Goal: Task Accomplishment & Management: Use online tool/utility

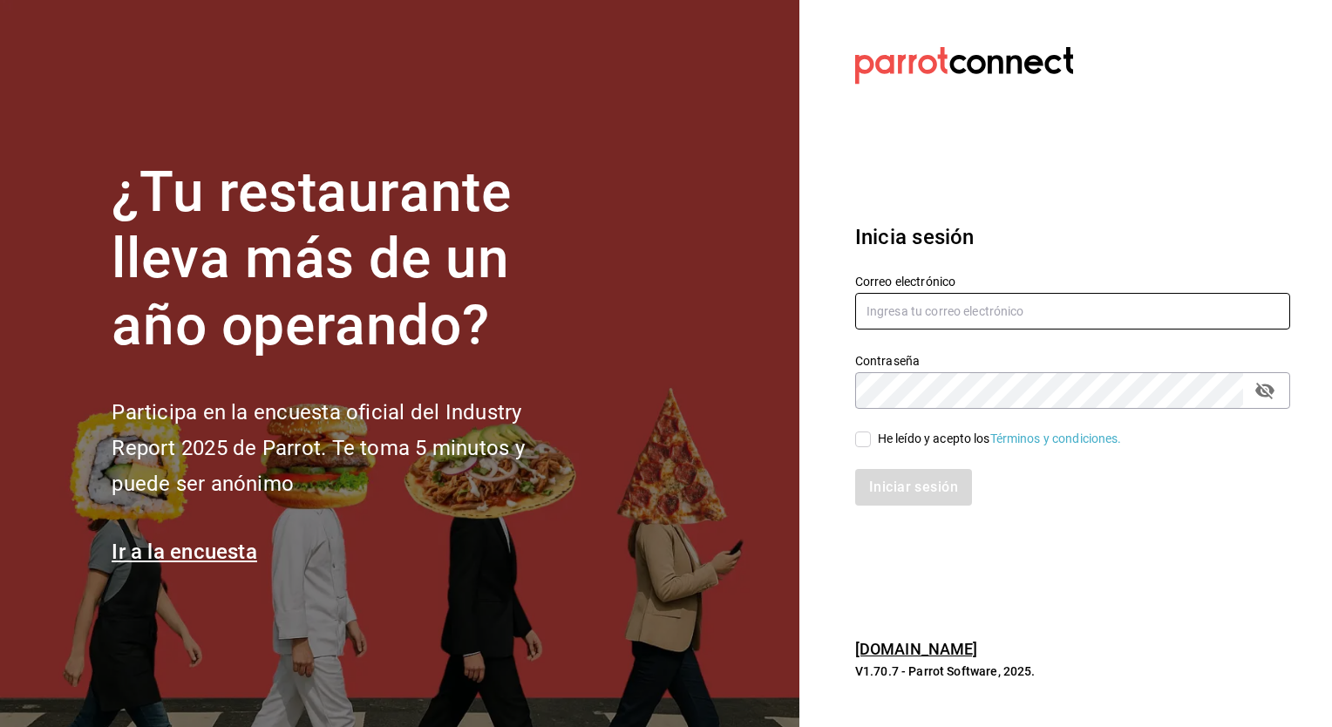
type input "cynthia.villarreal@grupocosteno.com"
click at [862, 443] on input "He leído y acepto los Términos y condiciones." at bounding box center [863, 439] width 16 height 16
checkbox input "true"
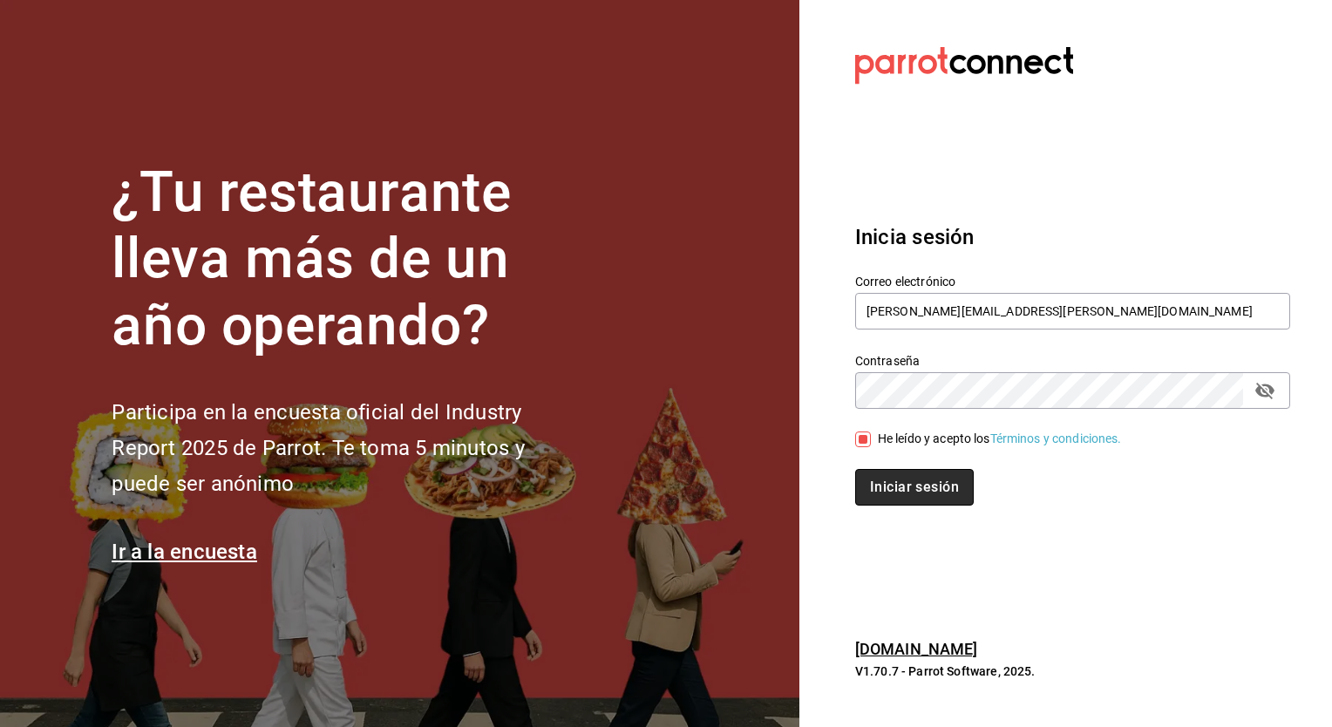
click at [904, 481] on button "Iniciar sesión" at bounding box center [914, 487] width 119 height 37
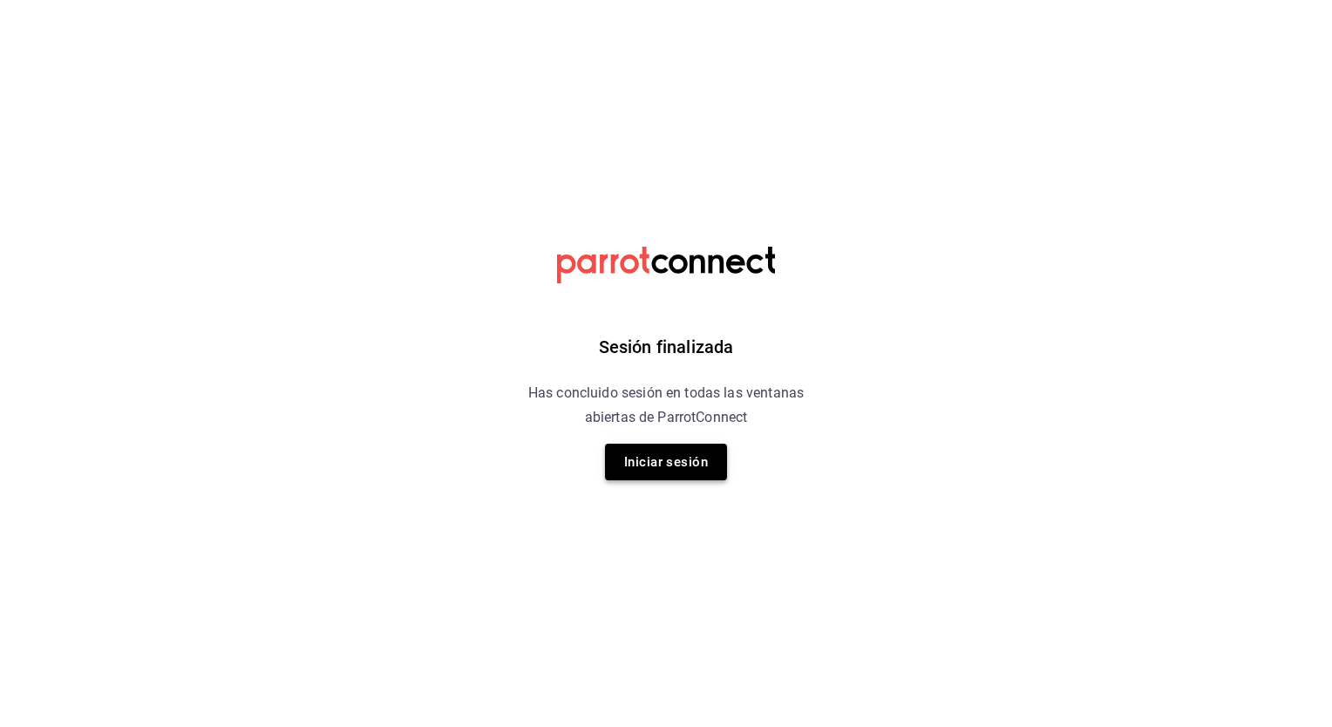
click at [696, 473] on button "Iniciar sesión" at bounding box center [666, 462] width 122 height 37
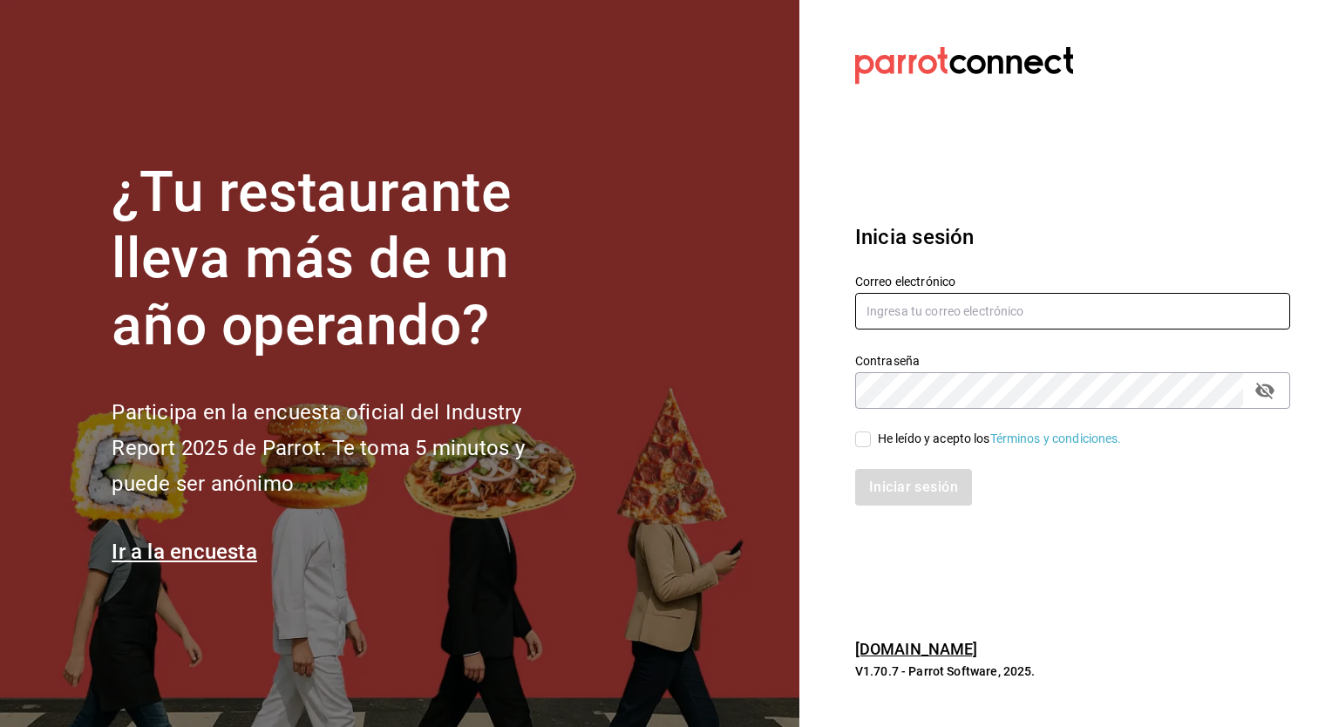
type input "cynthia.villarreal@grupocosteno.com"
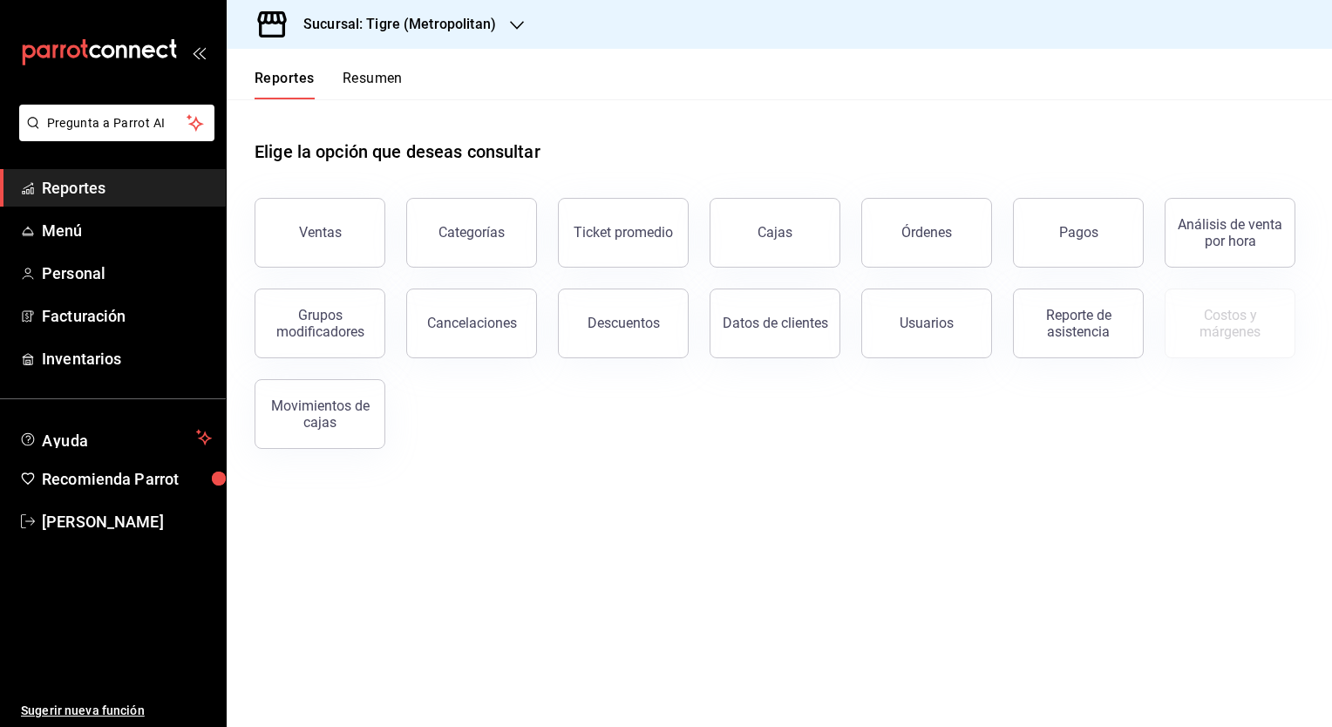
click at [478, 31] on h3 "Sucursal: Tigre (Metropolitan)" at bounding box center [392, 24] width 207 height 21
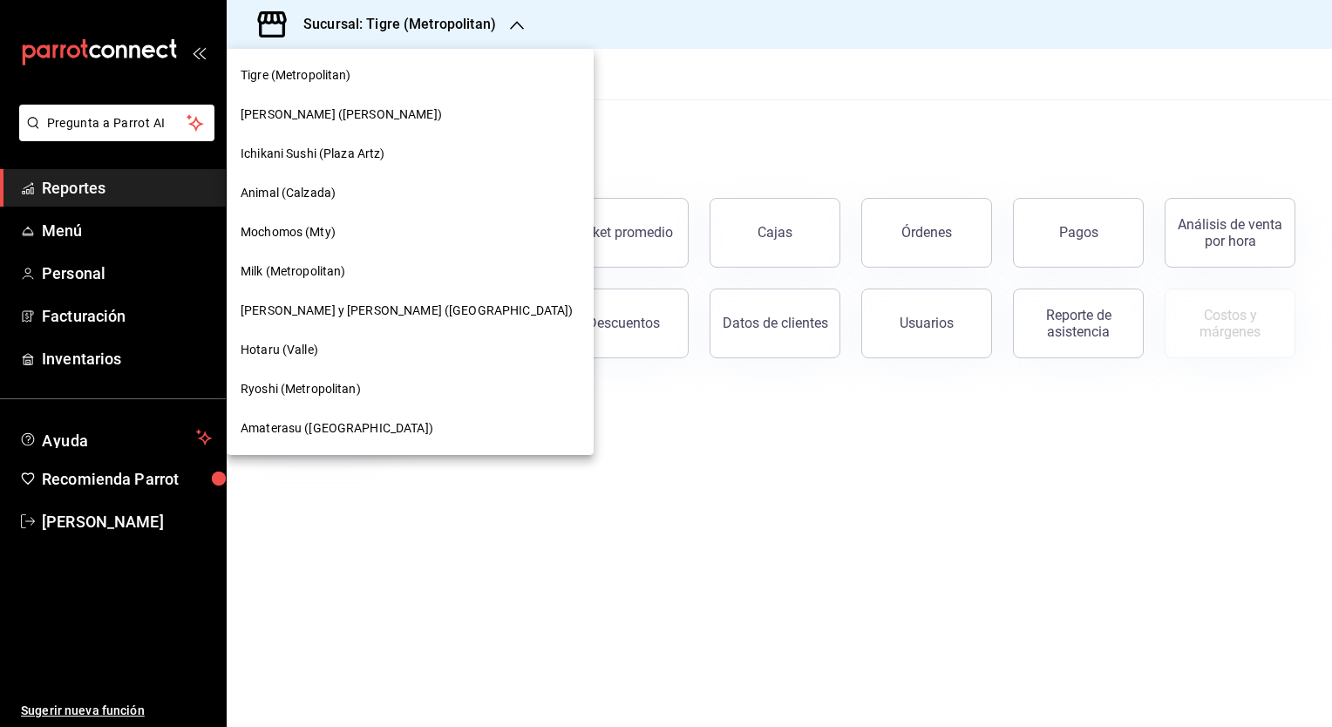
click at [297, 438] on div "Amaterasu ([GEOGRAPHIC_DATA])" at bounding box center [410, 428] width 367 height 39
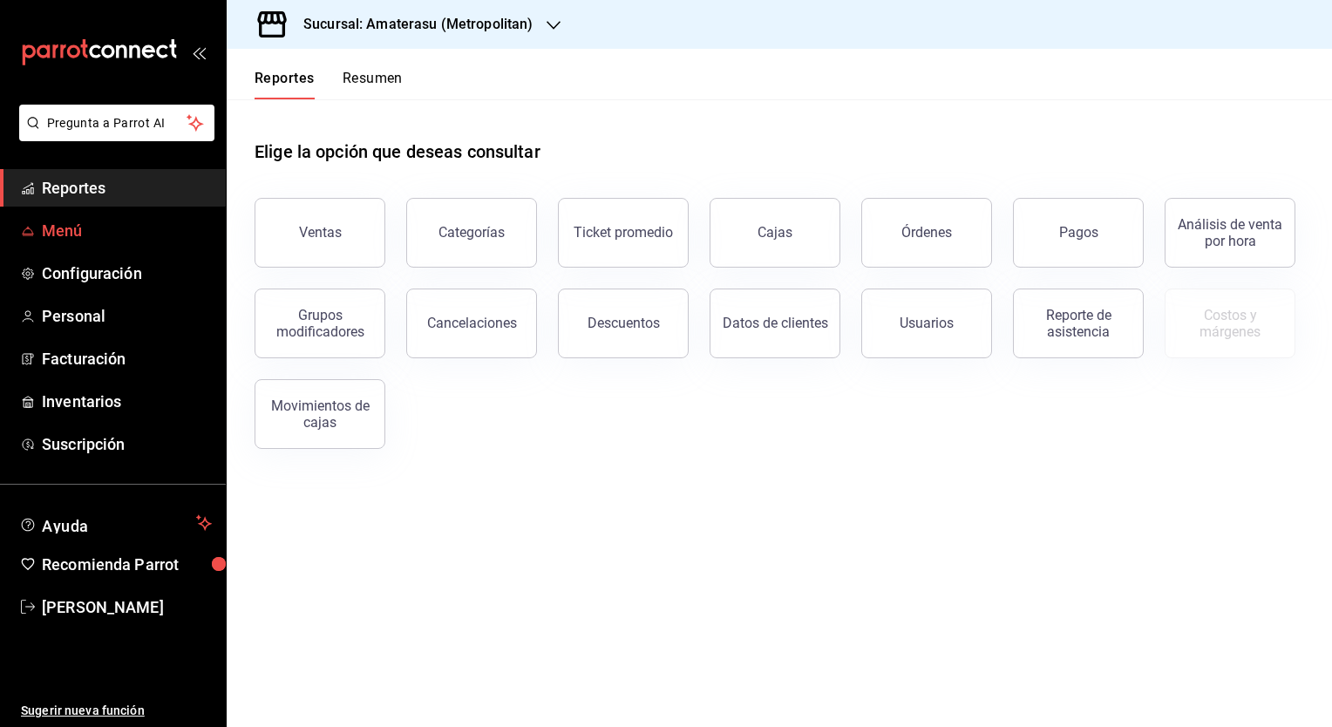
click at [60, 219] on span "Menú" at bounding box center [127, 231] width 170 height 24
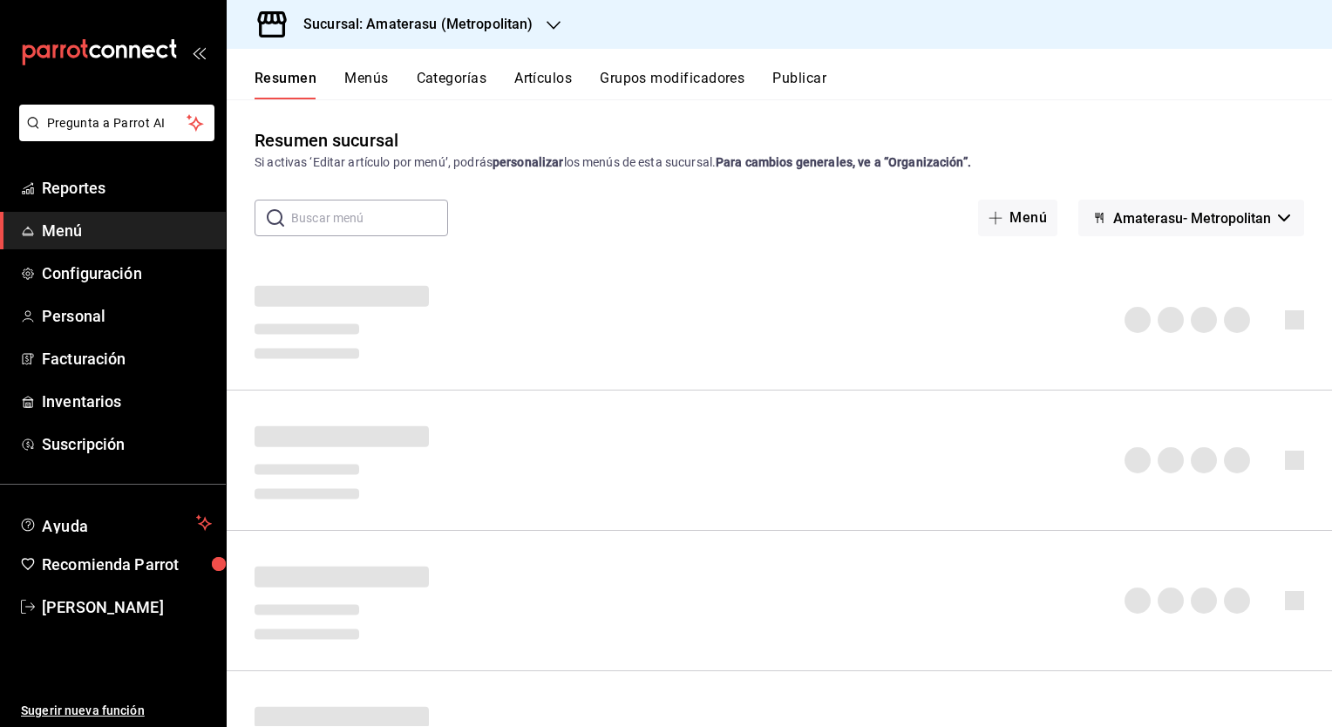
click at [553, 78] on button "Artículos" at bounding box center [543, 85] width 58 height 30
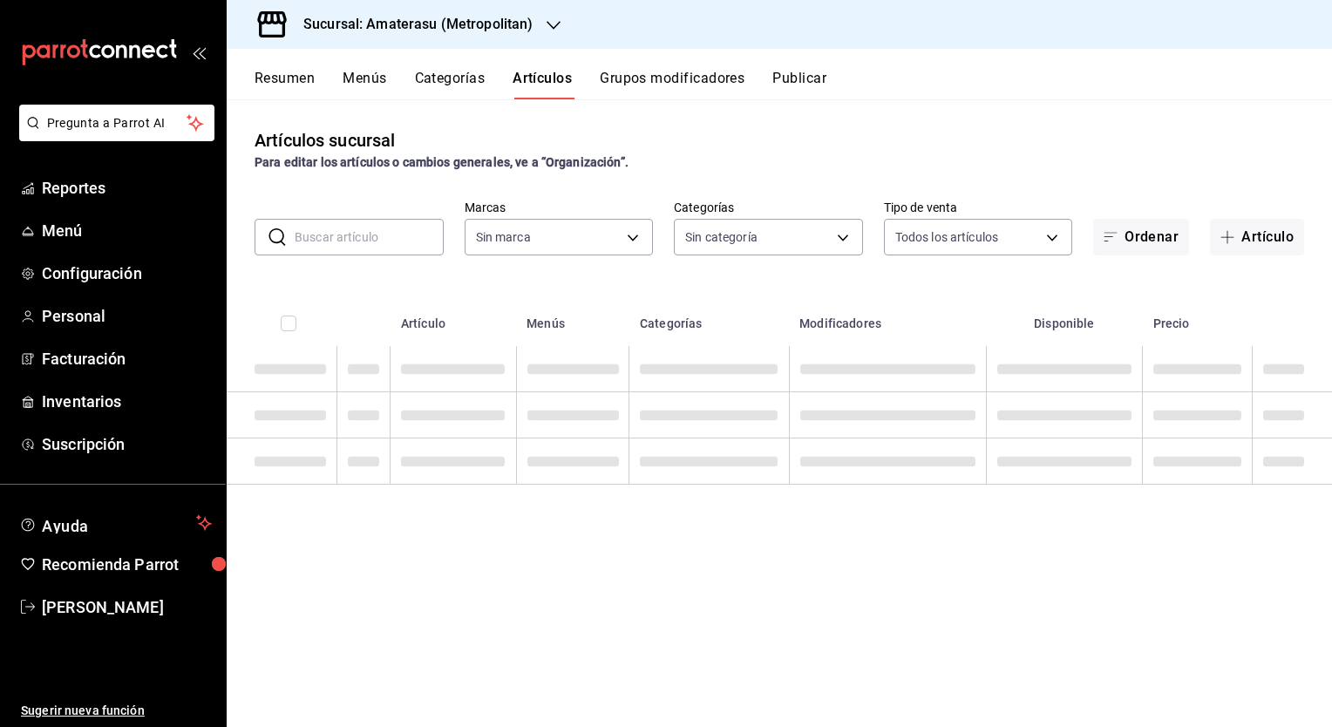
type input "e4cd7fcb-d45b-43ae-a99f-ad4ccfcd9032,f3afaab8-8c3d-4e49-a299-af9bdf6027b2"
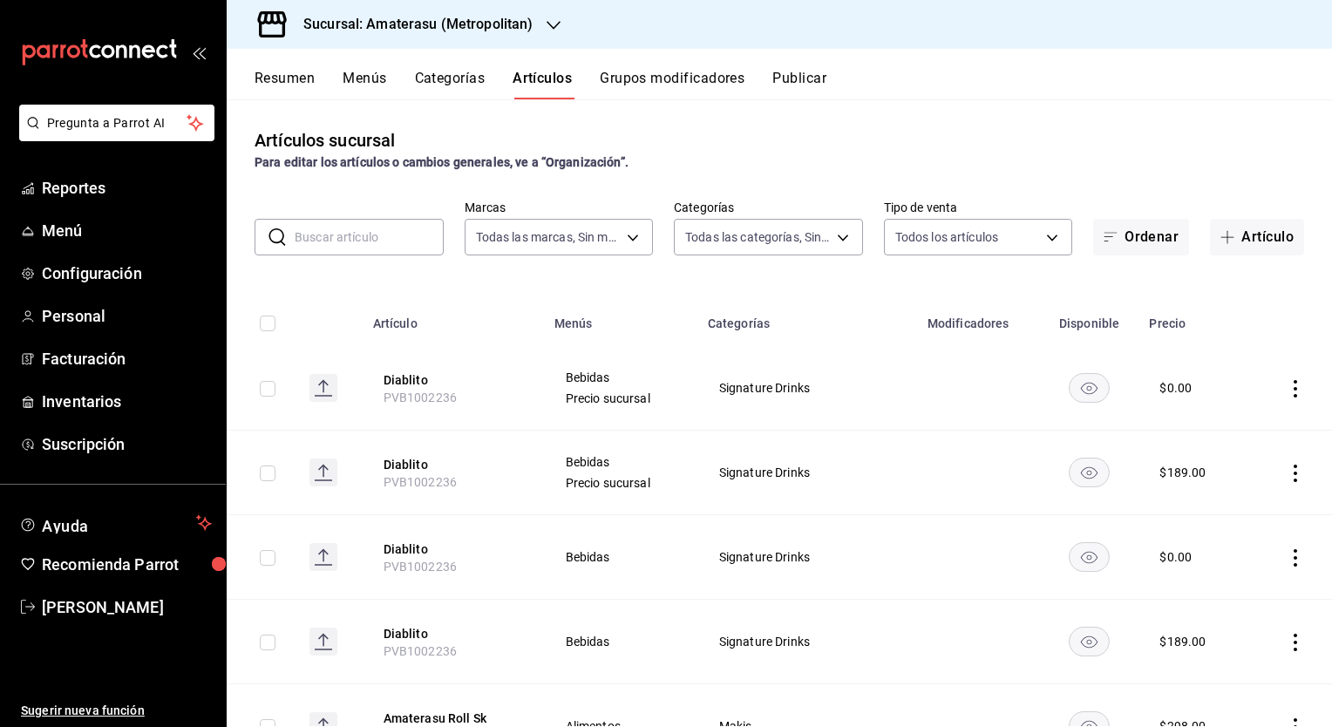
type input "087d9878-8a04-48ff-ab24-0b3ef0fdf69f,f9a59ea1-282a-4f27-8dee-44d2a5bc8fe2,3473a…"
click at [628, 227] on body "Pregunta a Parrot AI Reportes Menú Configuración Personal Facturación Inventari…" at bounding box center [666, 363] width 1332 height 727
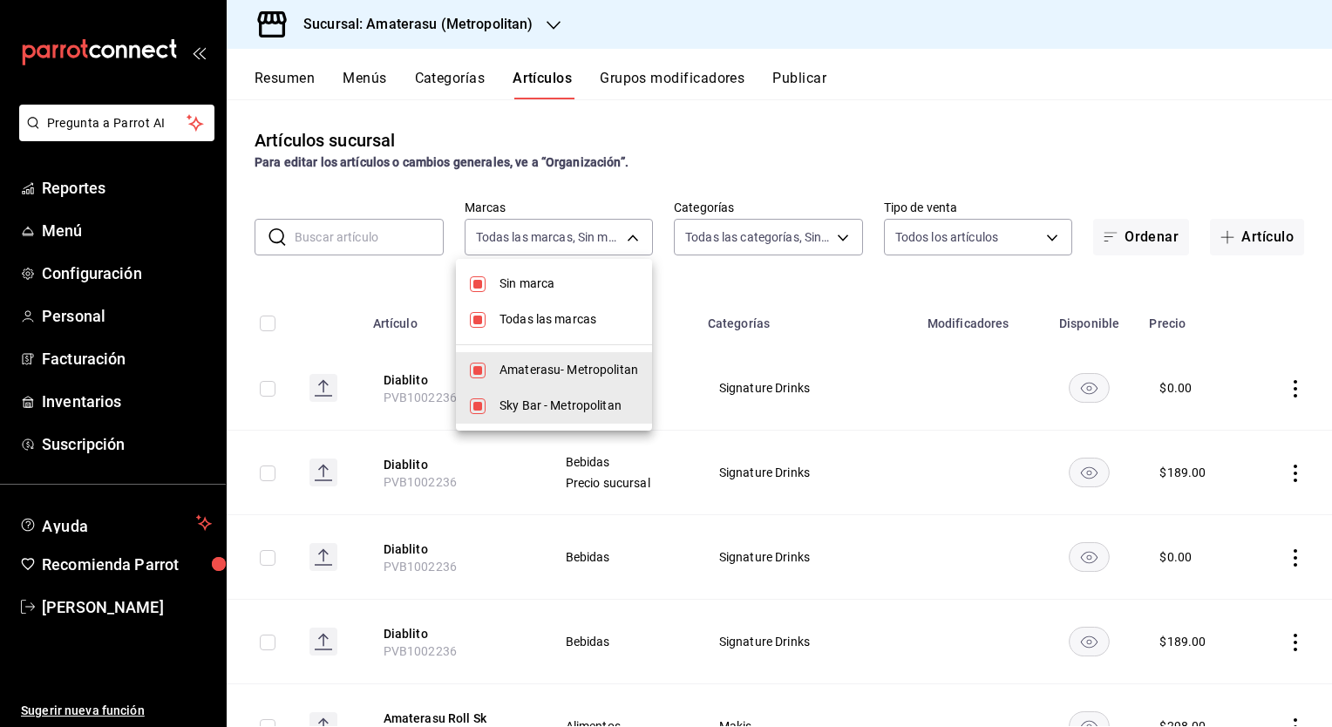
click at [554, 371] on span "Amaterasu- Metropolitan" at bounding box center [568, 370] width 139 height 18
type input "f3afaab8-8c3d-4e49-a299-af9bdf6027b2"
checkbox input "false"
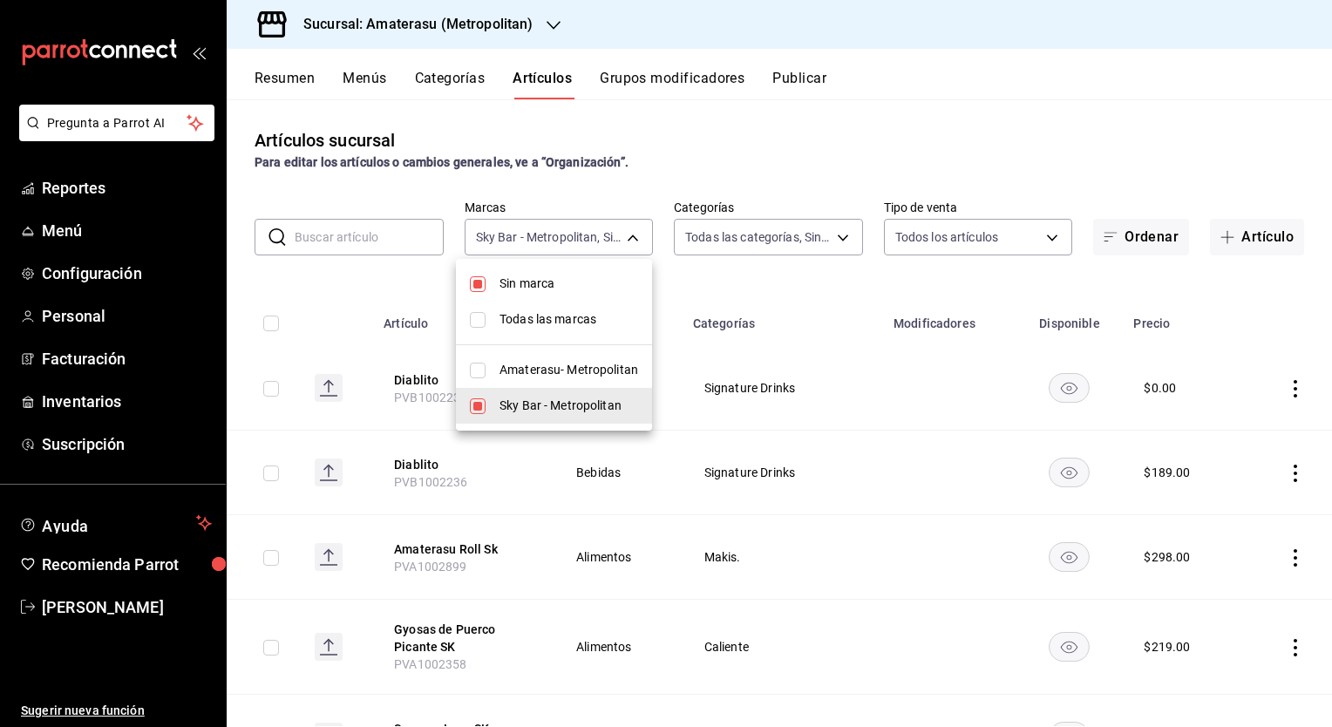
click at [353, 269] on div at bounding box center [666, 363] width 1332 height 727
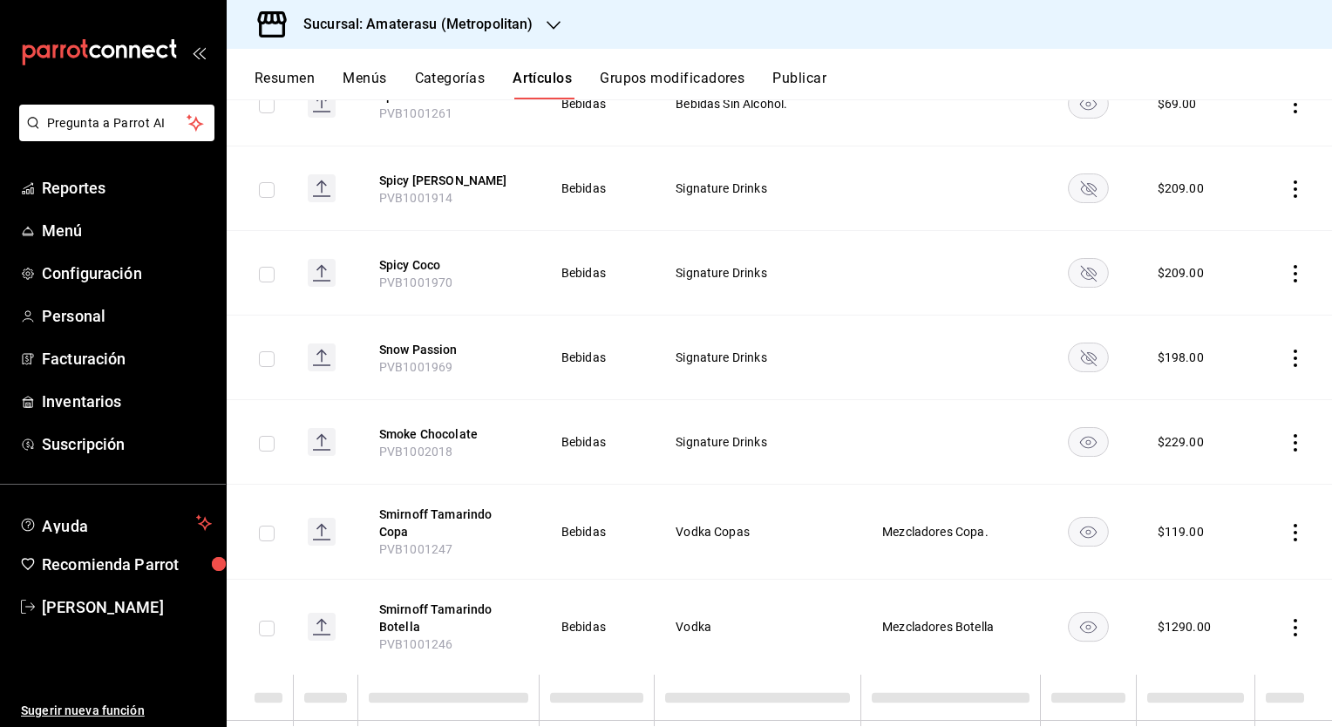
scroll to position [10216, 0]
